Goal: Information Seeking & Learning: Learn about a topic

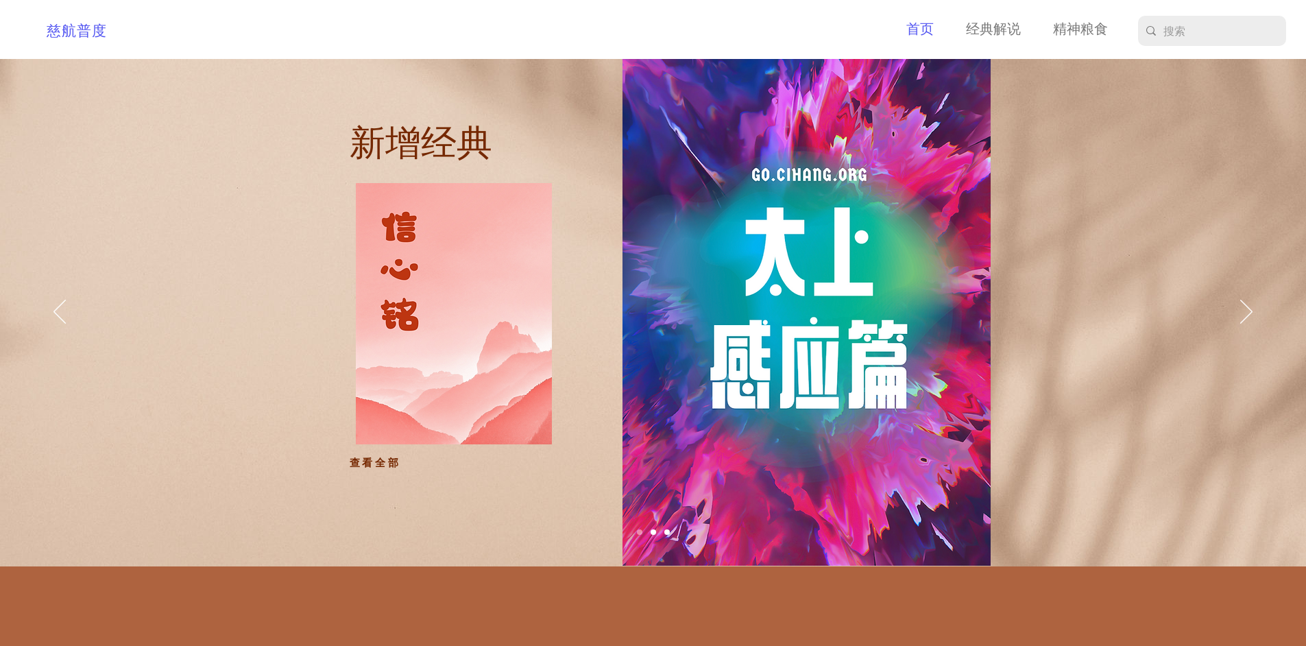
click at [907, 39] on p "首页" at bounding box center [920, 29] width 41 height 21
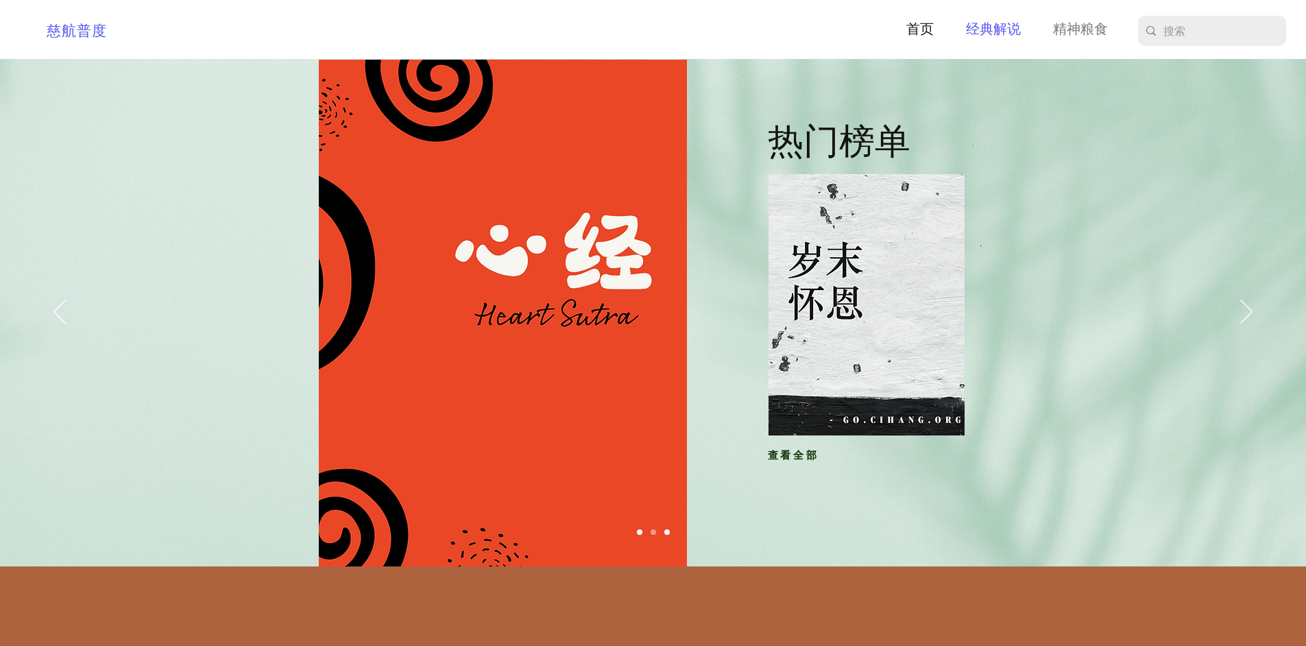
click at [1004, 27] on p "经典解说" at bounding box center [993, 29] width 69 height 21
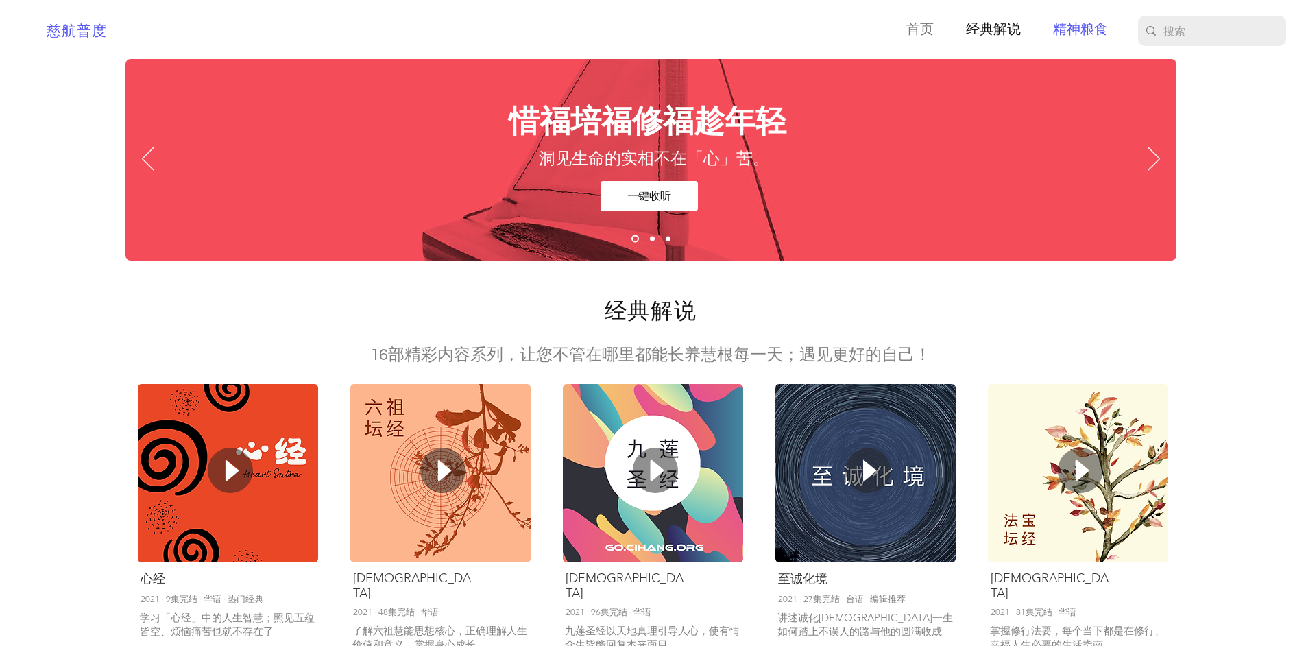
click at [1074, 29] on p "精神粮食" at bounding box center [1080, 29] width 69 height 21
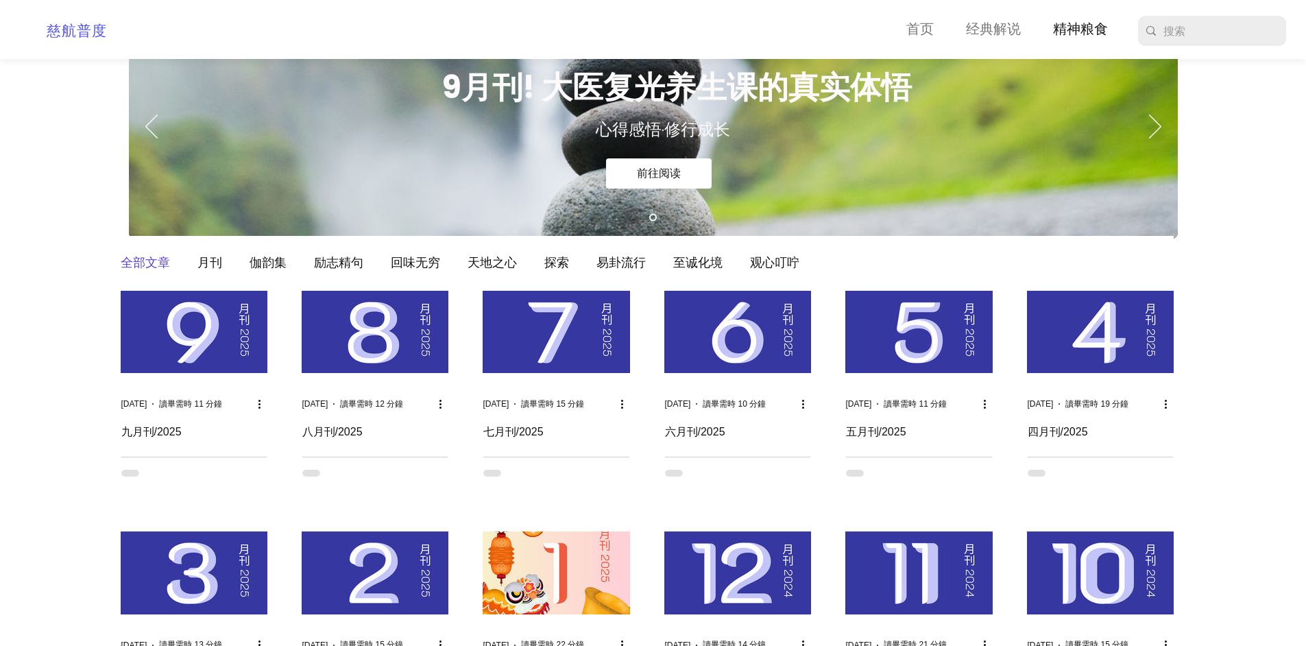
scroll to position [69, 0]
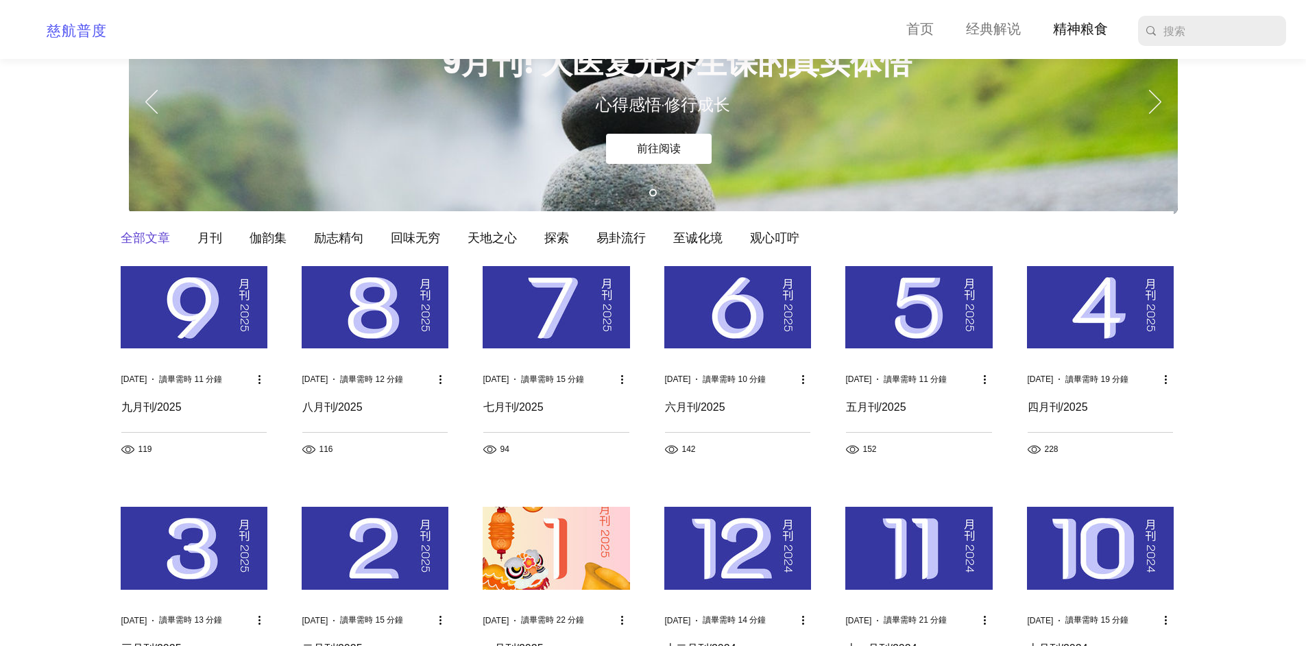
click at [40, 355] on div "main content" at bounding box center [653, 543] width 1306 height 1106
click at [219, 243] on link "月刊" at bounding box center [210, 238] width 25 height 15
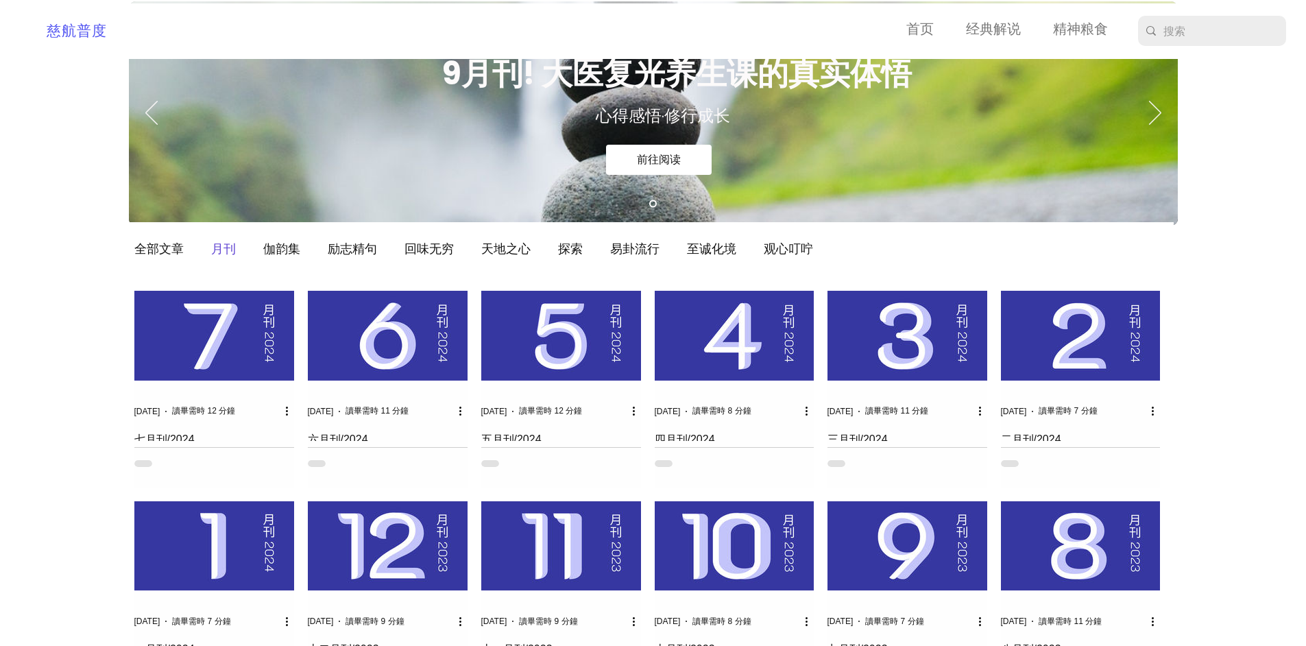
scroll to position [137, 0]
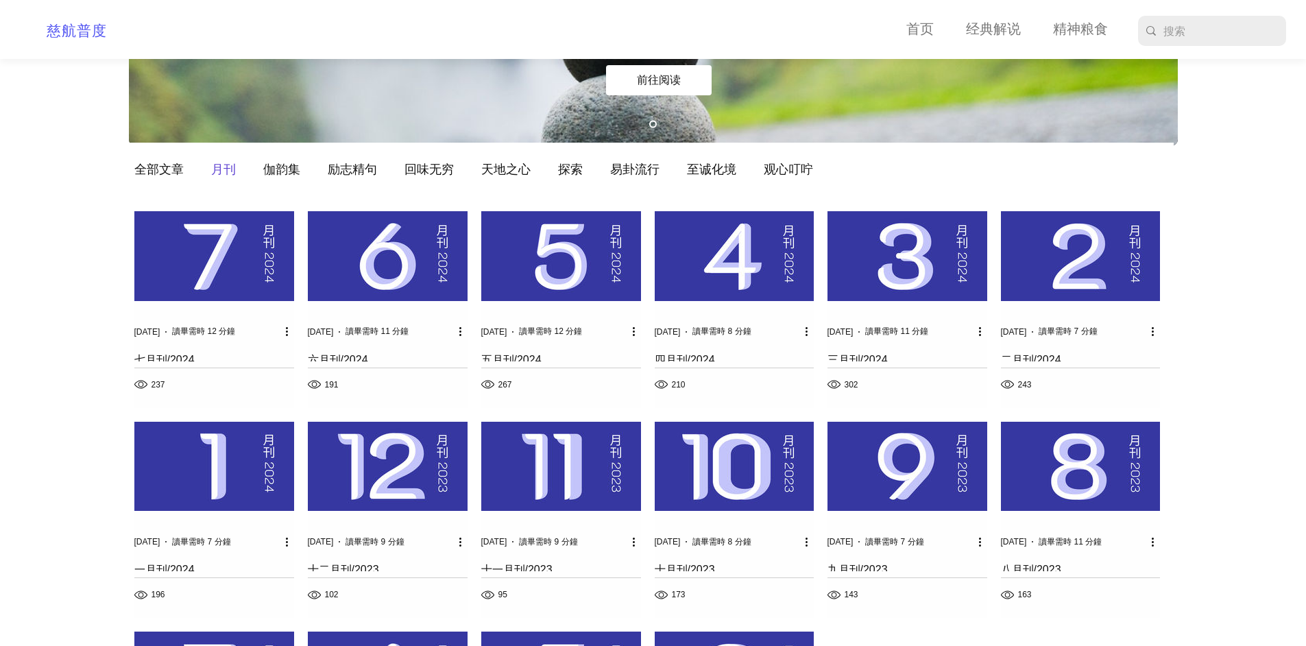
click at [213, 252] on img "部落格動態消息" at bounding box center [214, 256] width 160 height 90
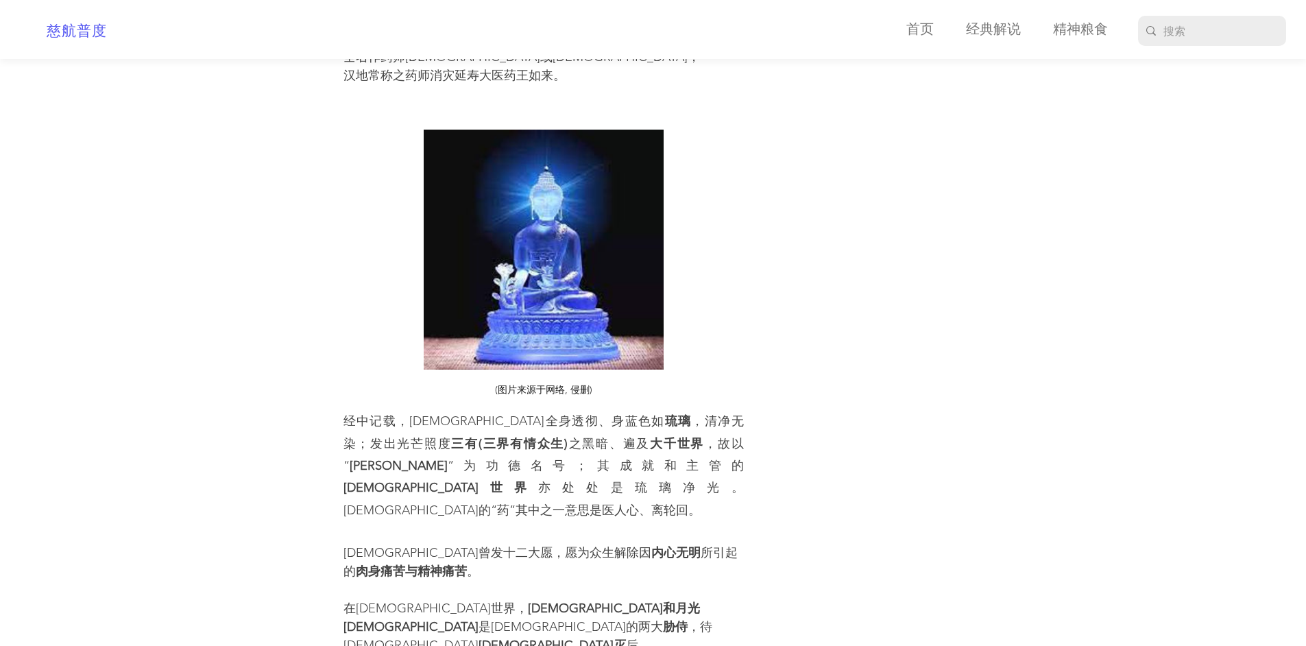
scroll to position [1989, 0]
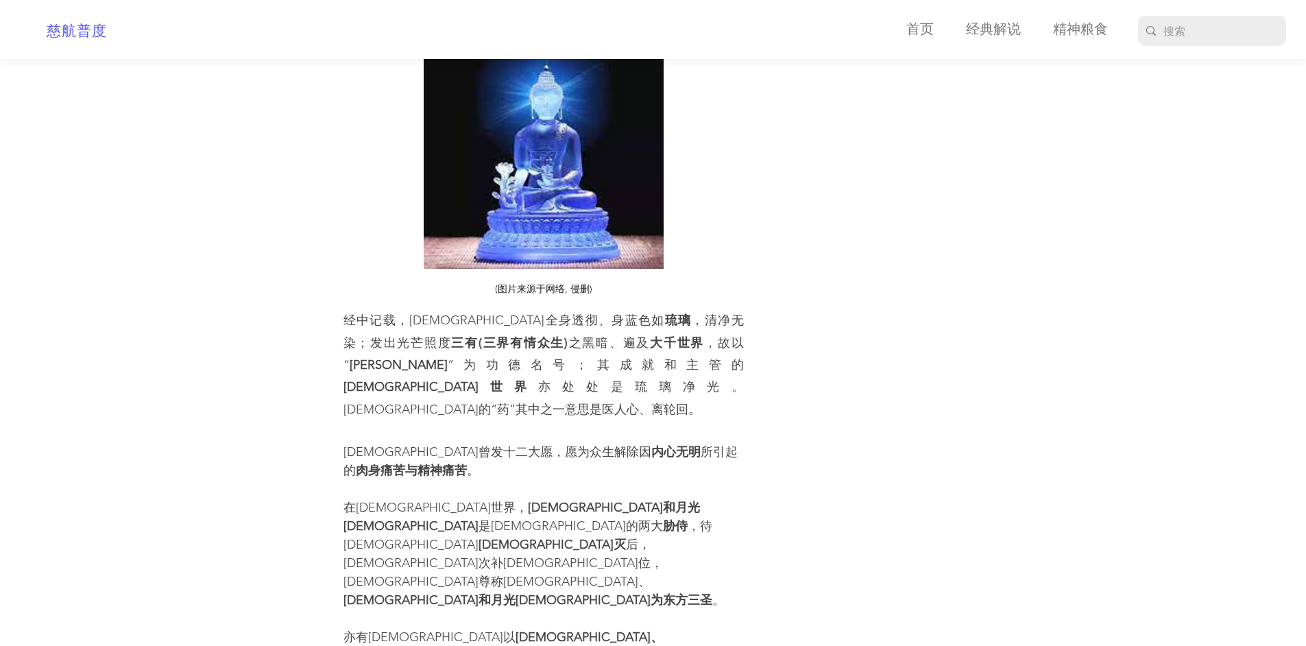
drag, startPoint x: 169, startPoint y: 339, endPoint x: 355, endPoint y: 241, distance: 210.1
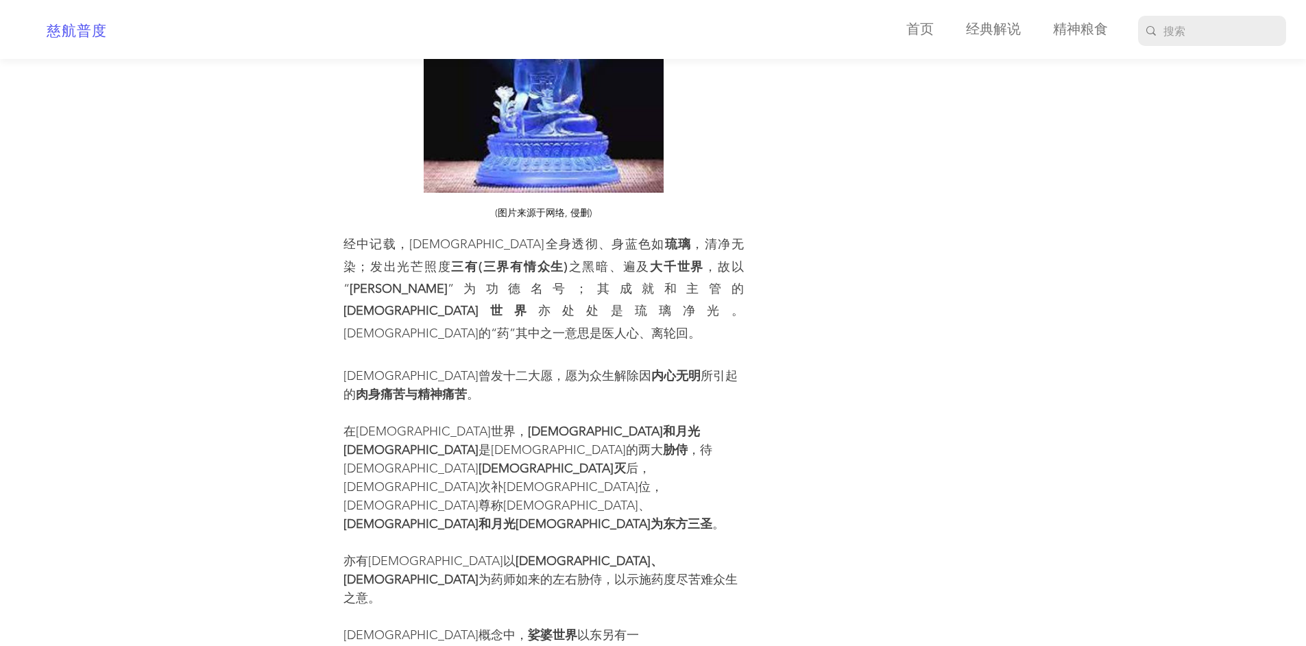
scroll to position [2263, 0]
